Goal: Obtain resource: Download file/media

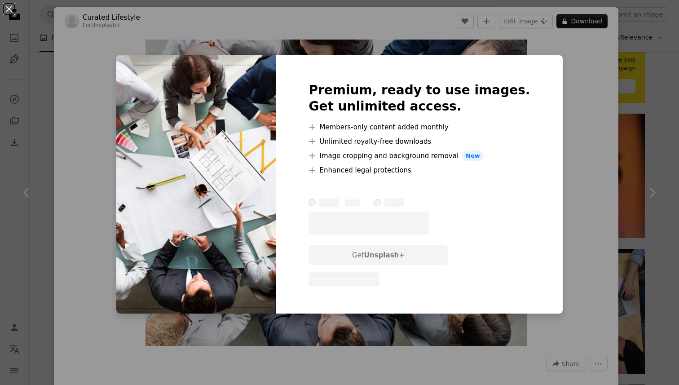
scroll to position [395, 0]
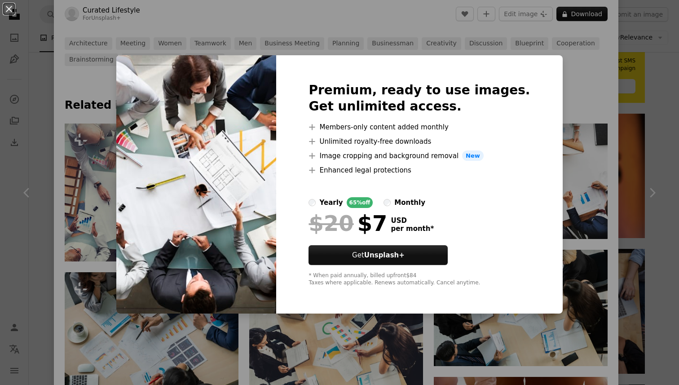
click at [574, 85] on div "An X shape Premium, ready to use images. Get unlimited access. A plus sign Memb…" at bounding box center [339, 192] width 679 height 385
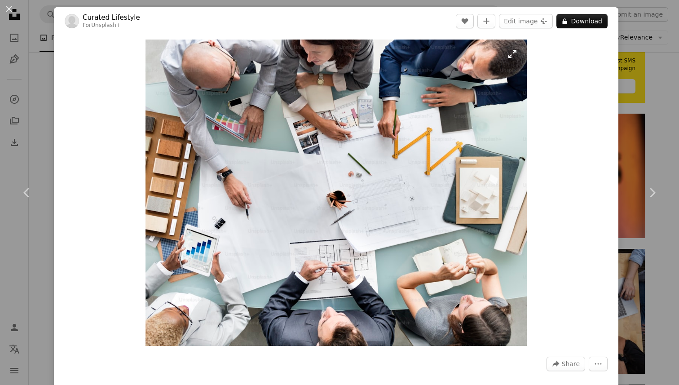
click at [385, 137] on img "Zoom in on this image" at bounding box center [336, 193] width 381 height 306
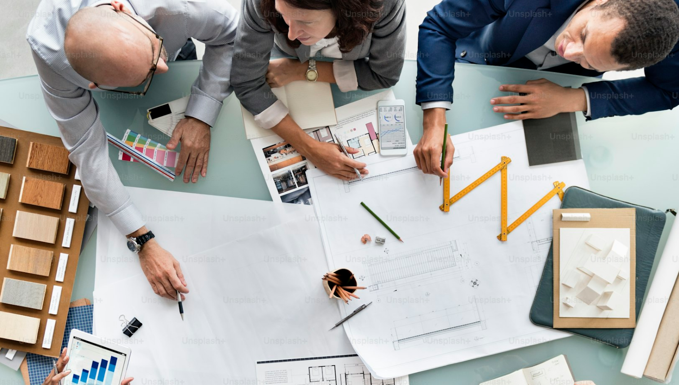
scroll to position [80, 0]
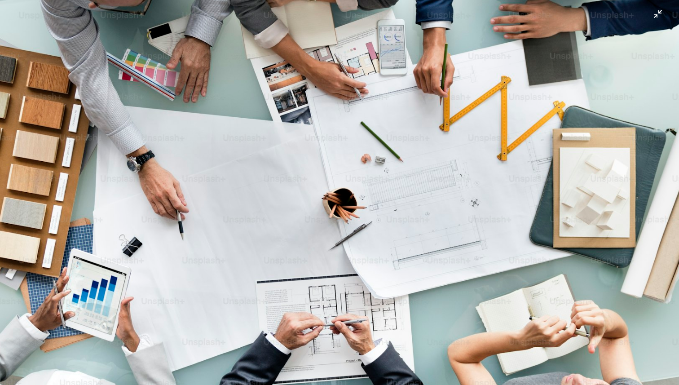
drag, startPoint x: 359, startPoint y: 112, endPoint x: 552, endPoint y: 1, distance: 222.0
click img "Zoom out on this image" at bounding box center [340, 192] width 680 height 546
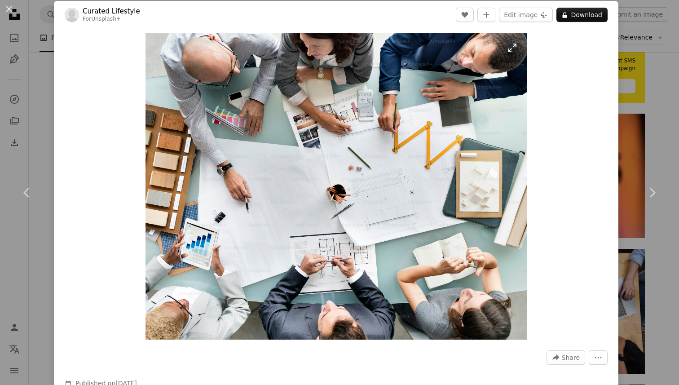
scroll to position [0, 0]
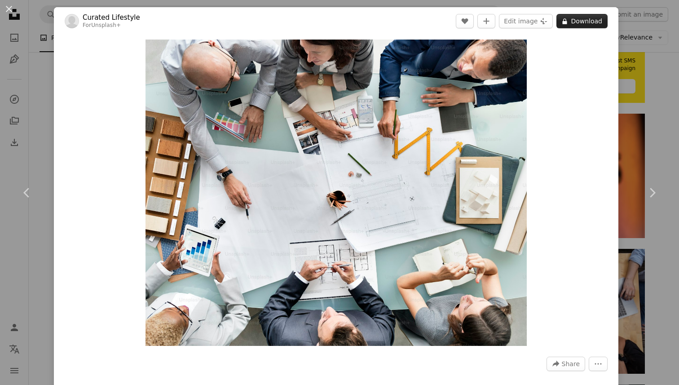
click at [583, 19] on button "A lock Download" at bounding box center [582, 21] width 51 height 14
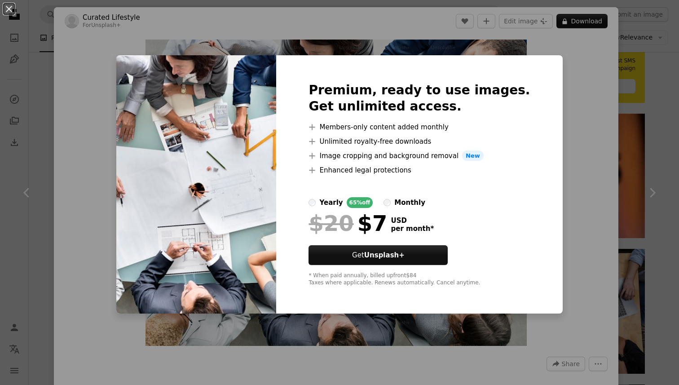
click at [567, 94] on div "An X shape Premium, ready to use images. Get unlimited access. A plus sign Memb…" at bounding box center [339, 192] width 679 height 385
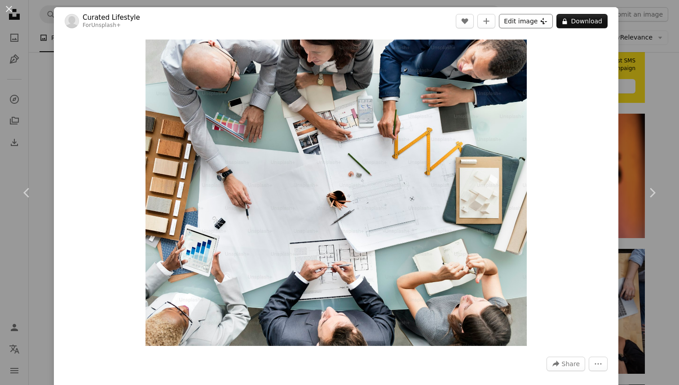
click at [535, 22] on button "Edit image Plus sign for Unsplash+" at bounding box center [526, 21] width 54 height 14
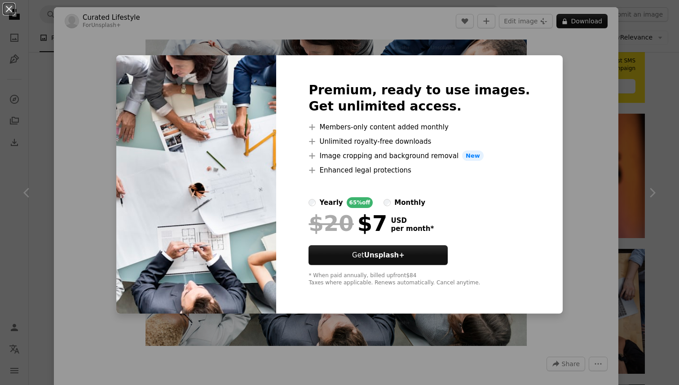
click at [531, 171] on div "Premium, ready to use images. Get unlimited access. A plus sign Members-only co…" at bounding box center [419, 184] width 286 height 259
click at [564, 159] on div "An X shape Premium, ready to use images. Get unlimited access. A plus sign Memb…" at bounding box center [339, 192] width 679 height 385
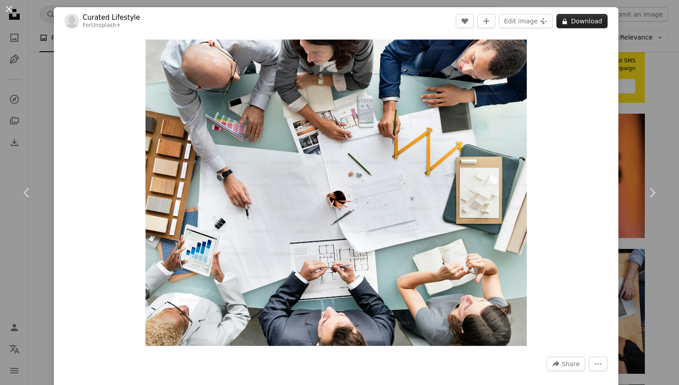
click at [568, 20] on icon "A lock" at bounding box center [565, 21] width 7 height 7
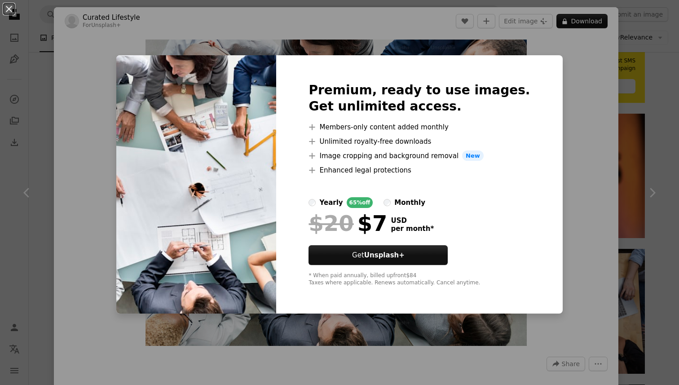
click at [579, 129] on div "An X shape Premium, ready to use images. Get unlimited access. A plus sign Memb…" at bounding box center [339, 192] width 679 height 385
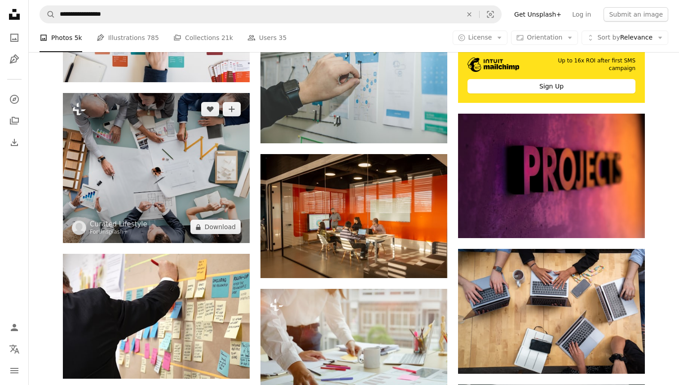
click at [169, 164] on img at bounding box center [156, 168] width 187 height 150
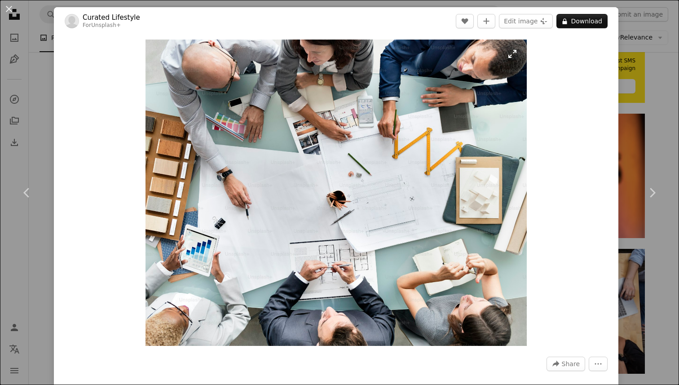
click at [325, 215] on img "Zoom in on this image" at bounding box center [336, 193] width 381 height 306
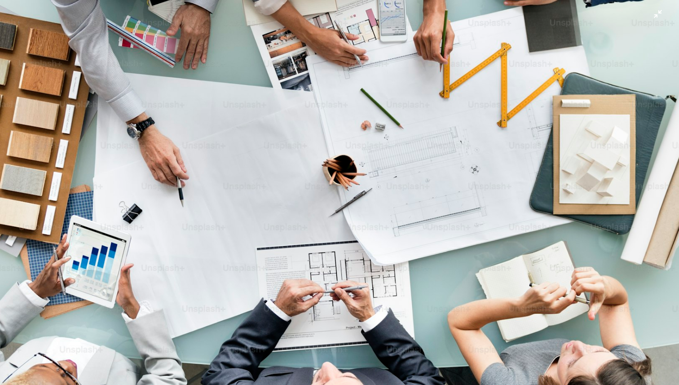
scroll to position [109, 0]
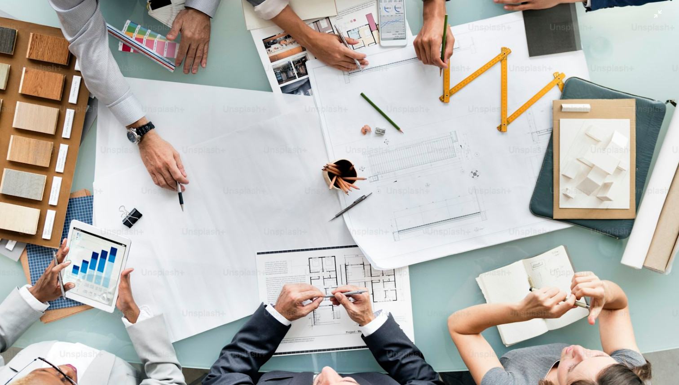
click at [423, 133] on img "Zoom out on this image" at bounding box center [340, 163] width 680 height 546
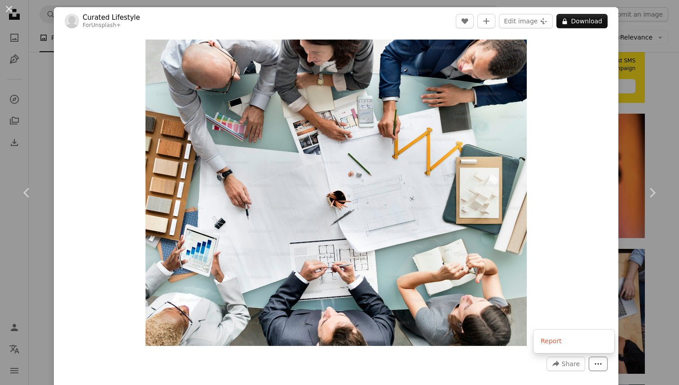
click at [602, 364] on icon "More Actions" at bounding box center [598, 363] width 7 height 1
click at [363, 248] on dialog "An X shape Chevron left Chevron right Curated Lifestyle For Unsplash+ A heart A…" at bounding box center [339, 192] width 679 height 385
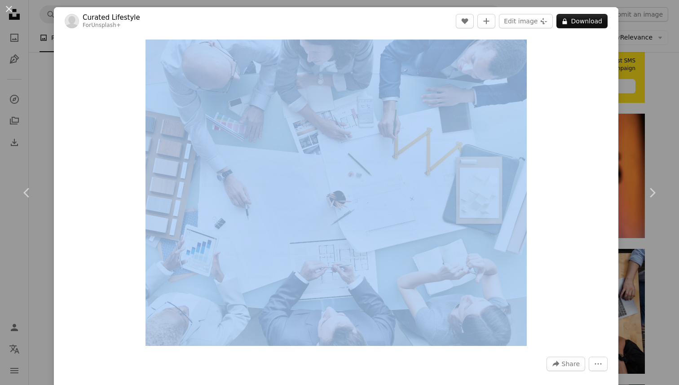
click at [142, 36] on div "Curated Lifestyle For Unsplash+ A heart A plus sign Edit image Plus sign for Un…" at bounding box center [336, 234] width 565 height 454
